Goal: Book appointment/travel/reservation

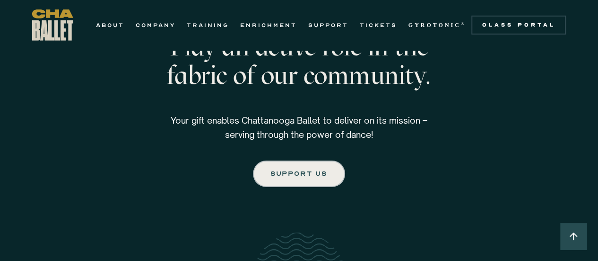
scroll to position [1514, 0]
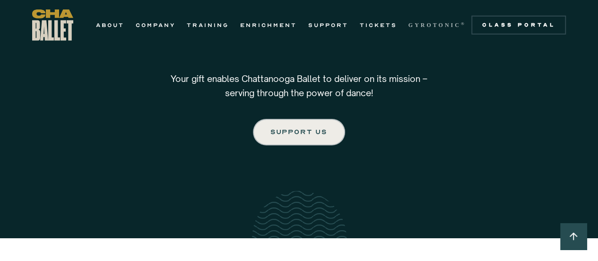
click at [414, 27] on strong "GYROTONIC" at bounding box center [435, 25] width 53 height 7
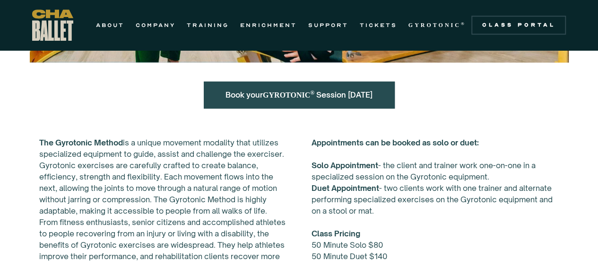
scroll to position [331, 0]
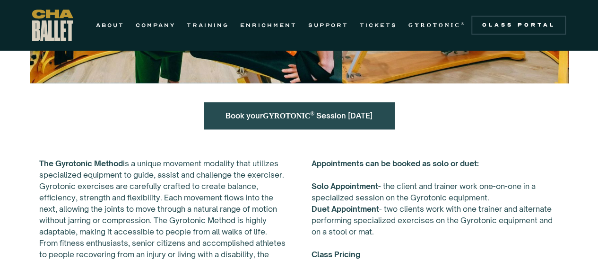
click at [291, 105] on div "Book your GYROTONIC ® Session [DATE]" at bounding box center [299, 115] width 191 height 27
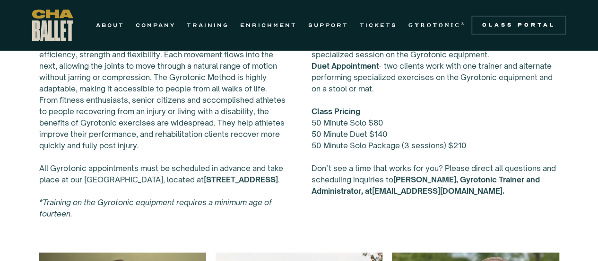
scroll to position [378, 0]
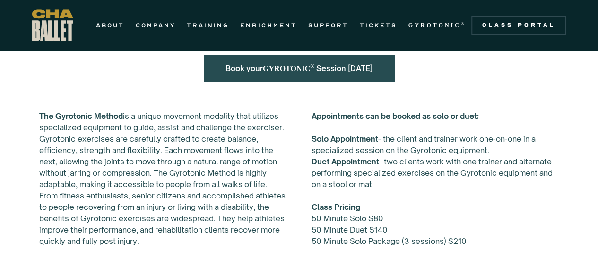
click at [303, 71] on strong "GYROTONIC ®" at bounding box center [289, 68] width 53 height 8
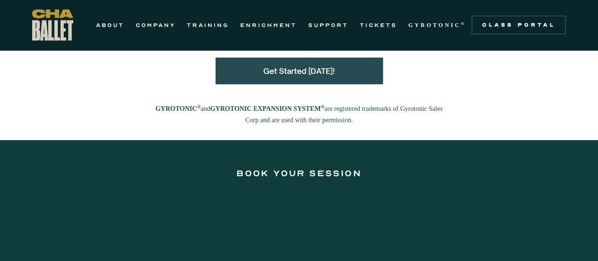
scroll to position [1288, 0]
